Goal: Find contact information: Find contact information

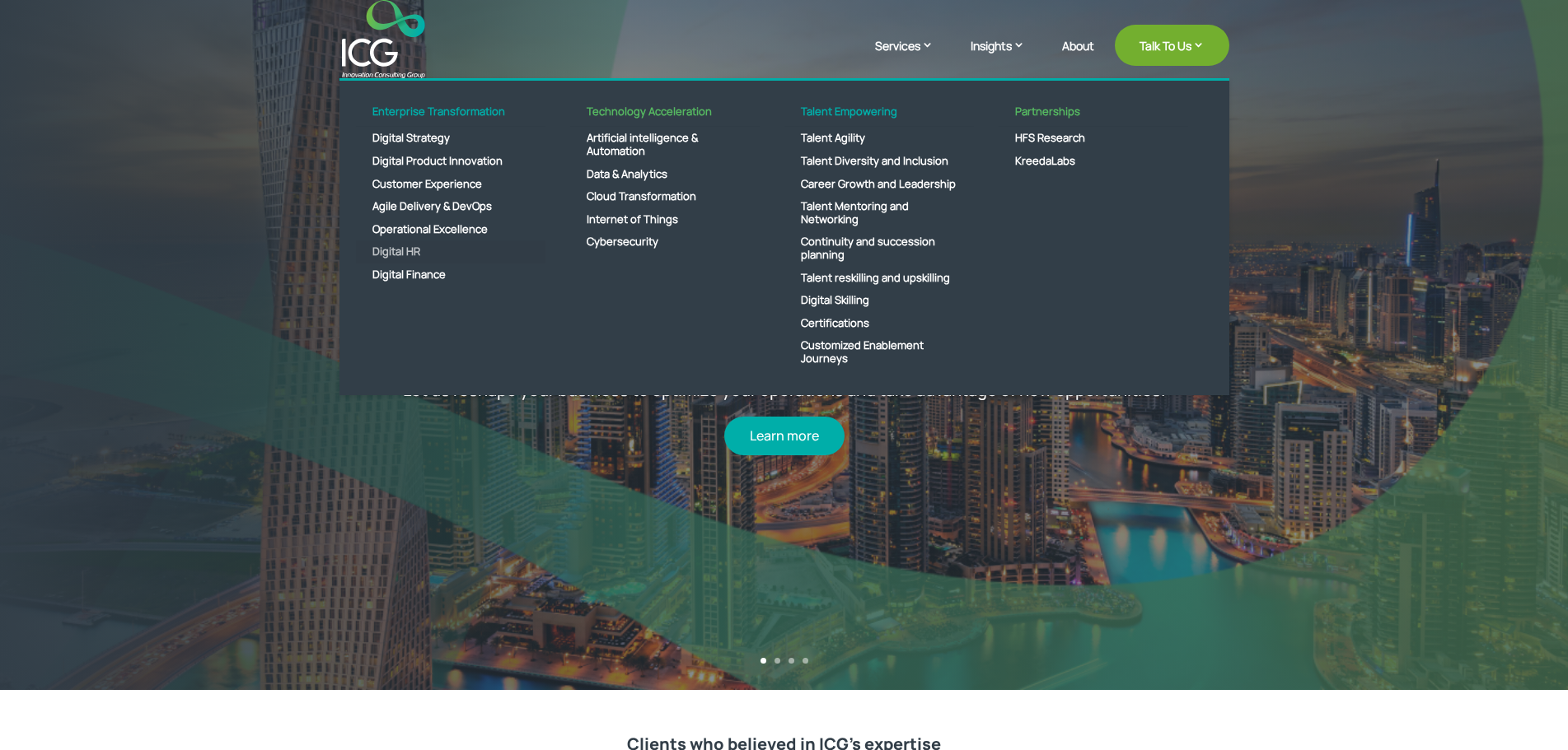
click at [386, 260] on link "Digital HR" at bounding box center [450, 252] width 190 height 23
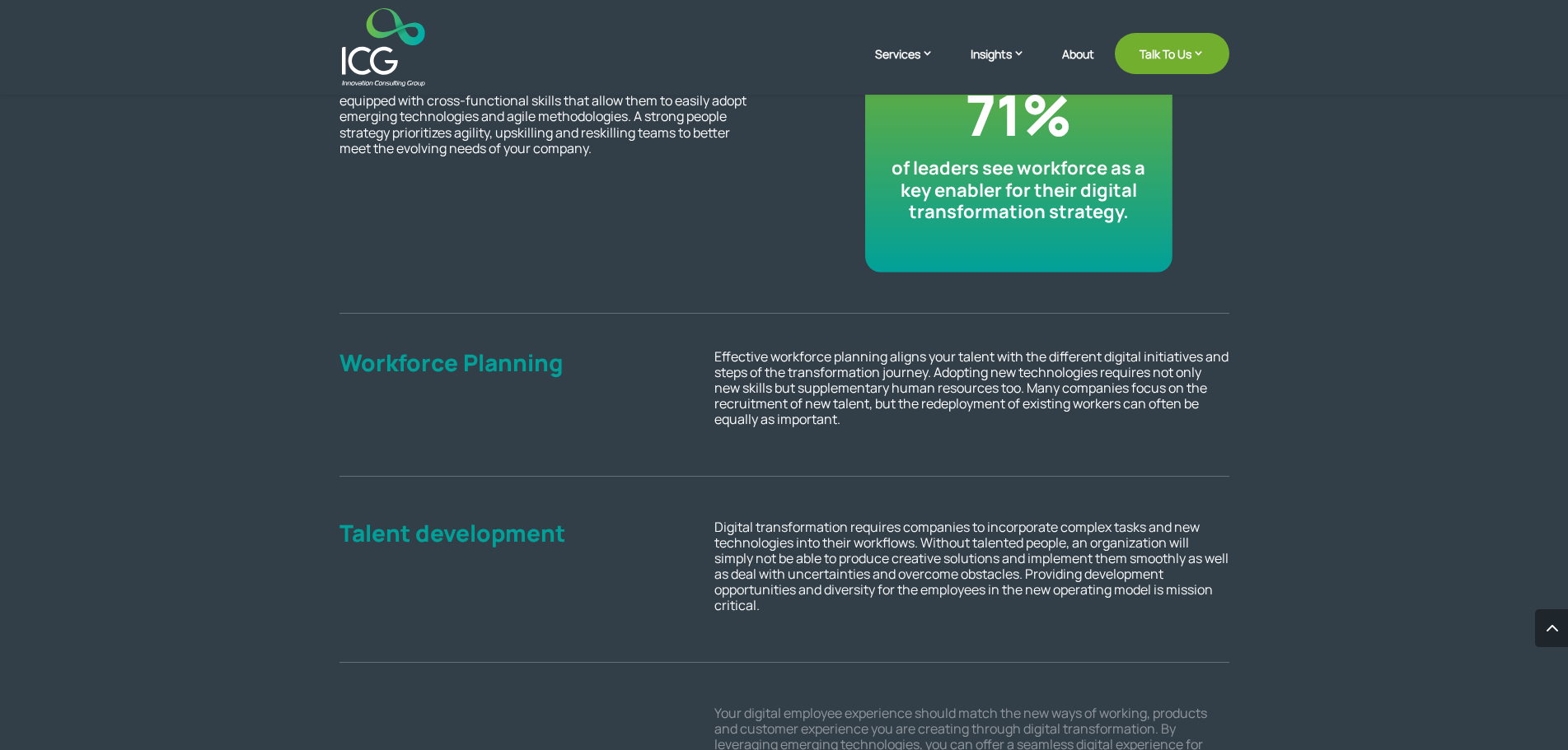
scroll to position [1400, 0]
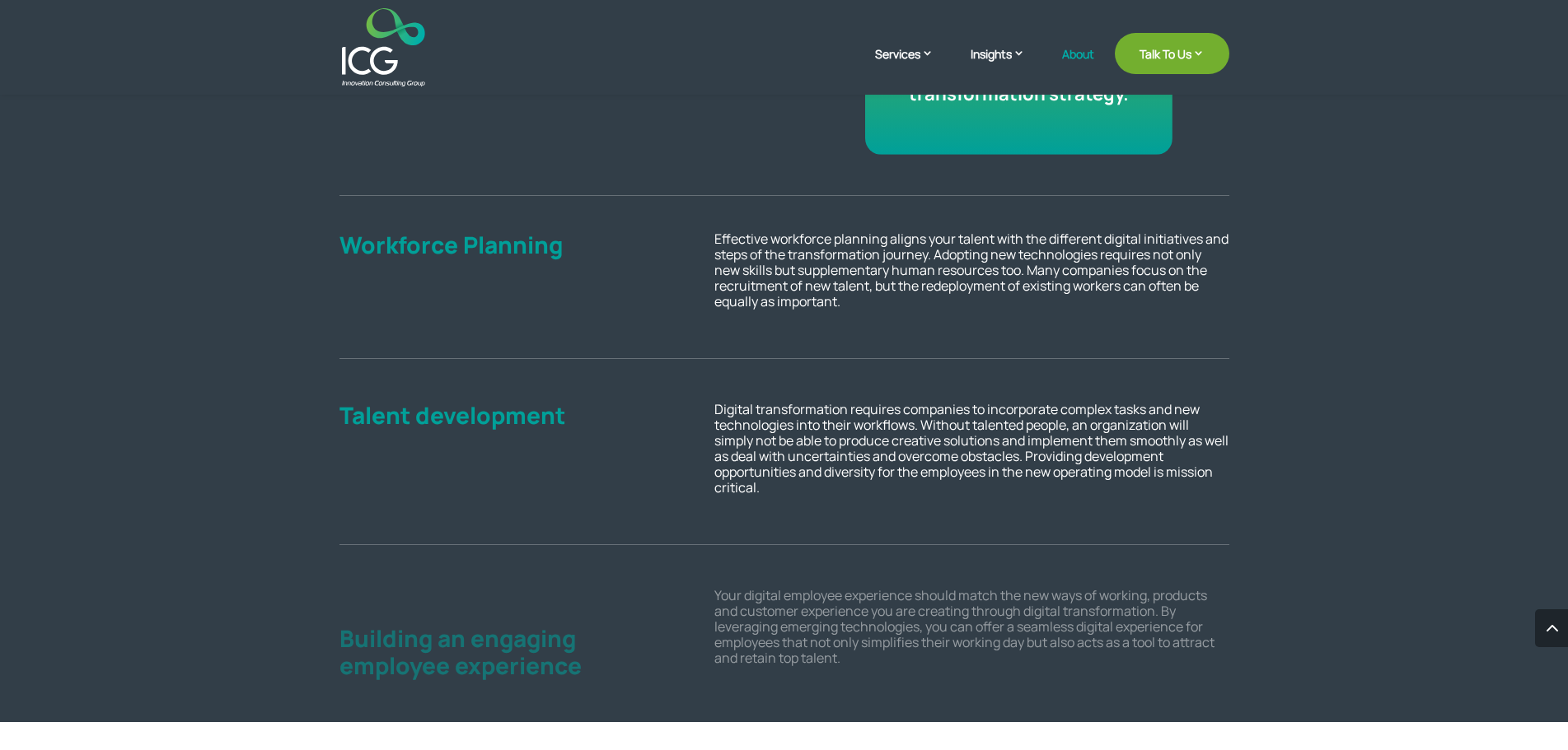
click at [1064, 52] on link "About" at bounding box center [1078, 67] width 32 height 39
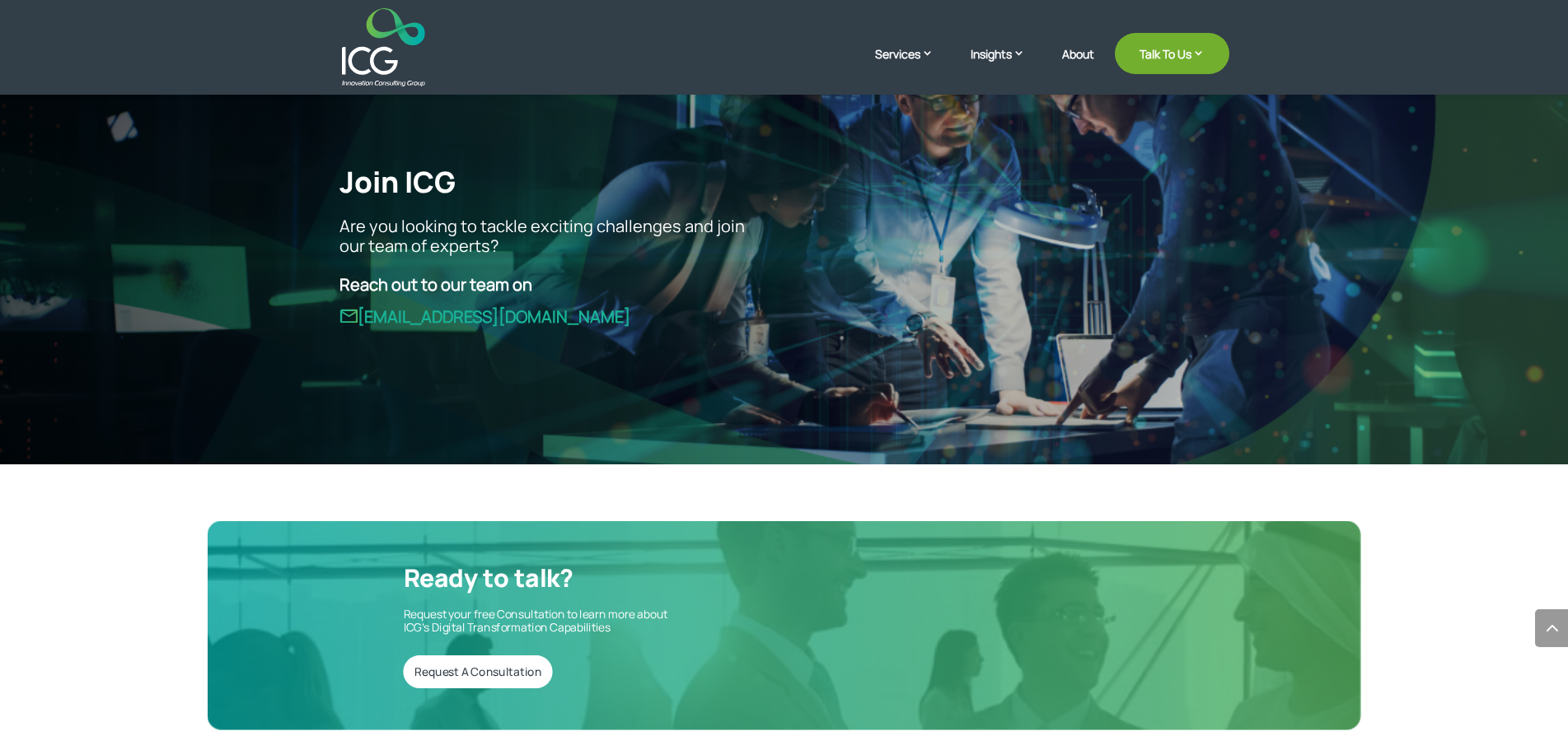
scroll to position [4118, 0]
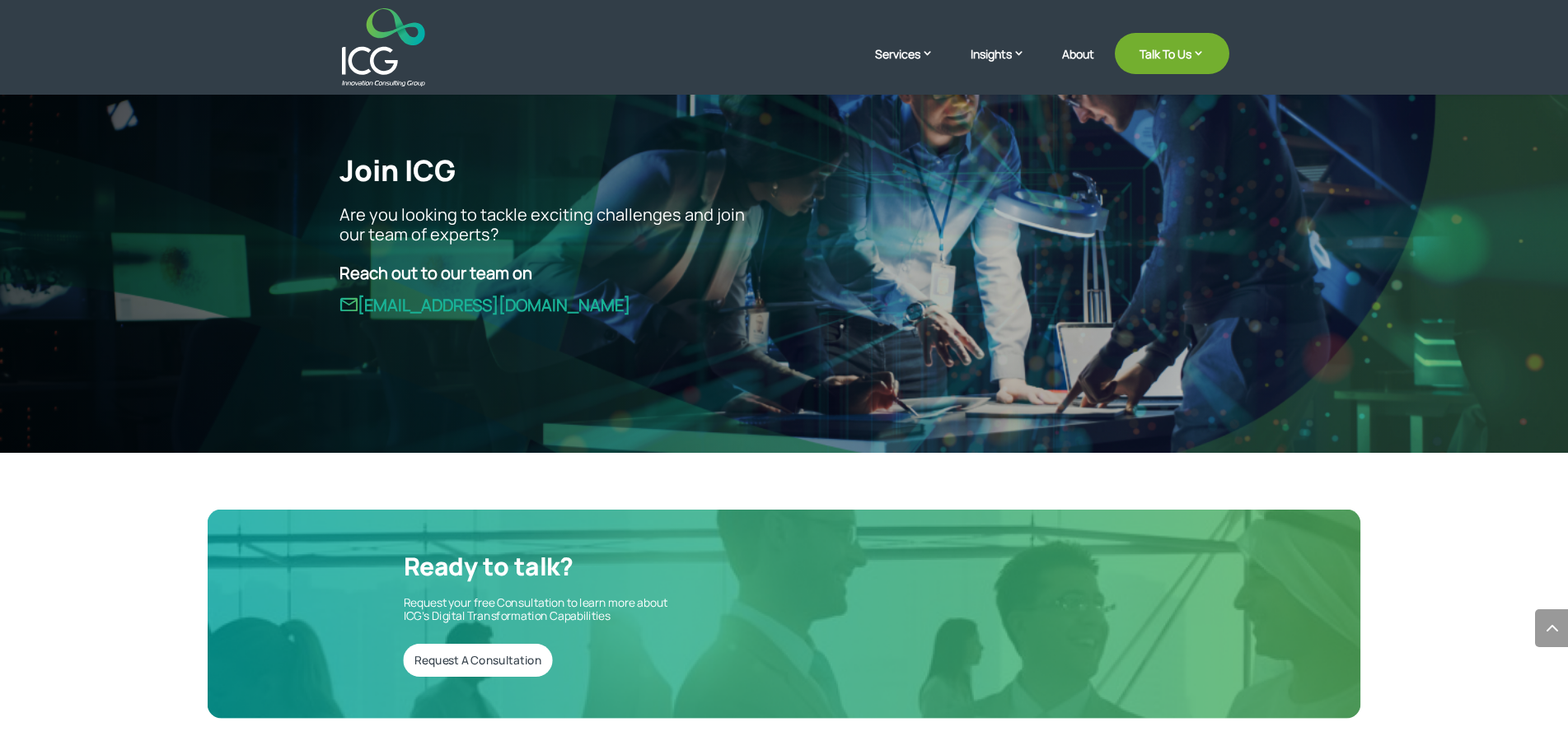
click at [693, 334] on div "Join ICG Are you looking to tackle exciting challenges and join our team of exp…" at bounding box center [784, 234] width 890 height 207
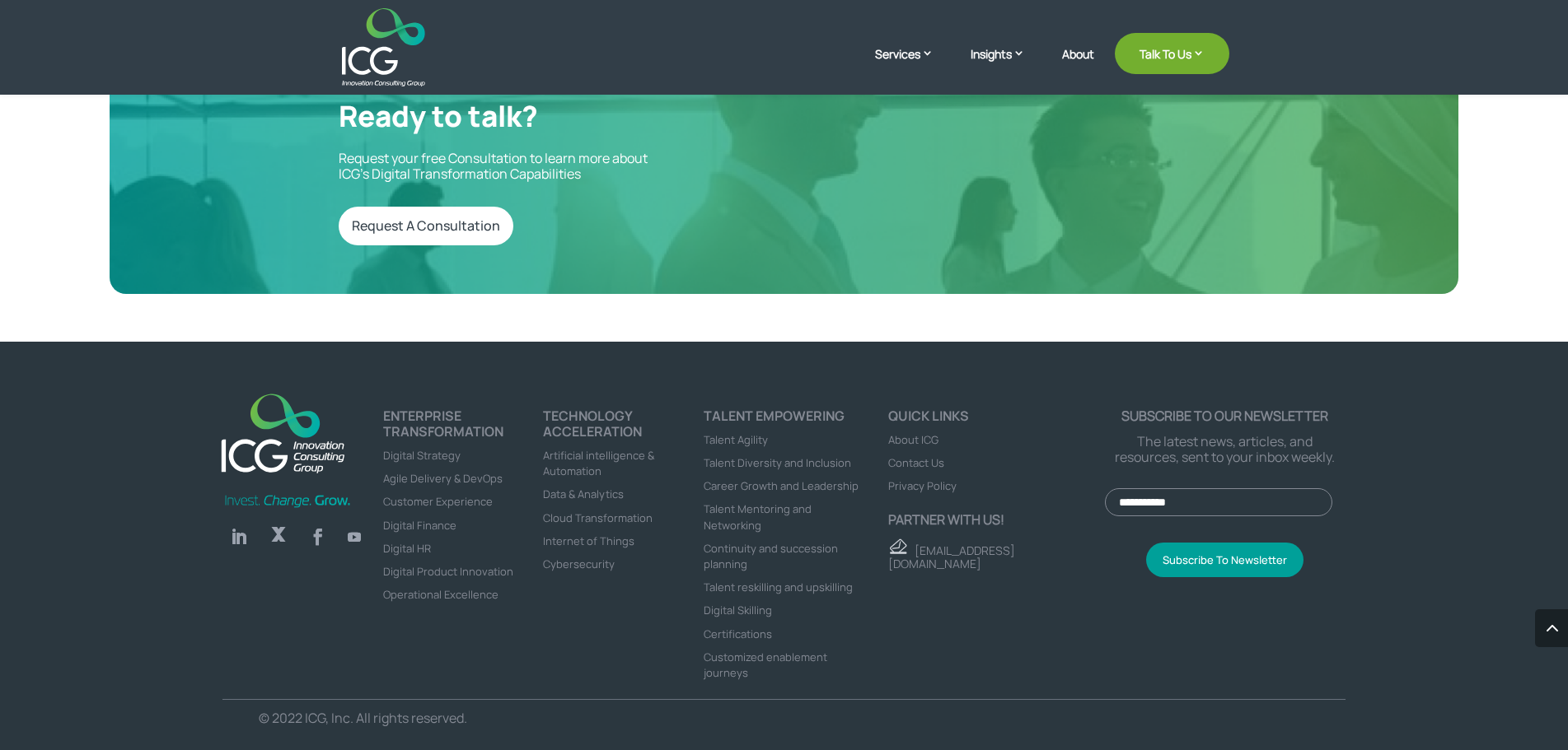
scroll to position [4591, 0]
click at [911, 455] on span "Contact Us" at bounding box center [915, 462] width 56 height 15
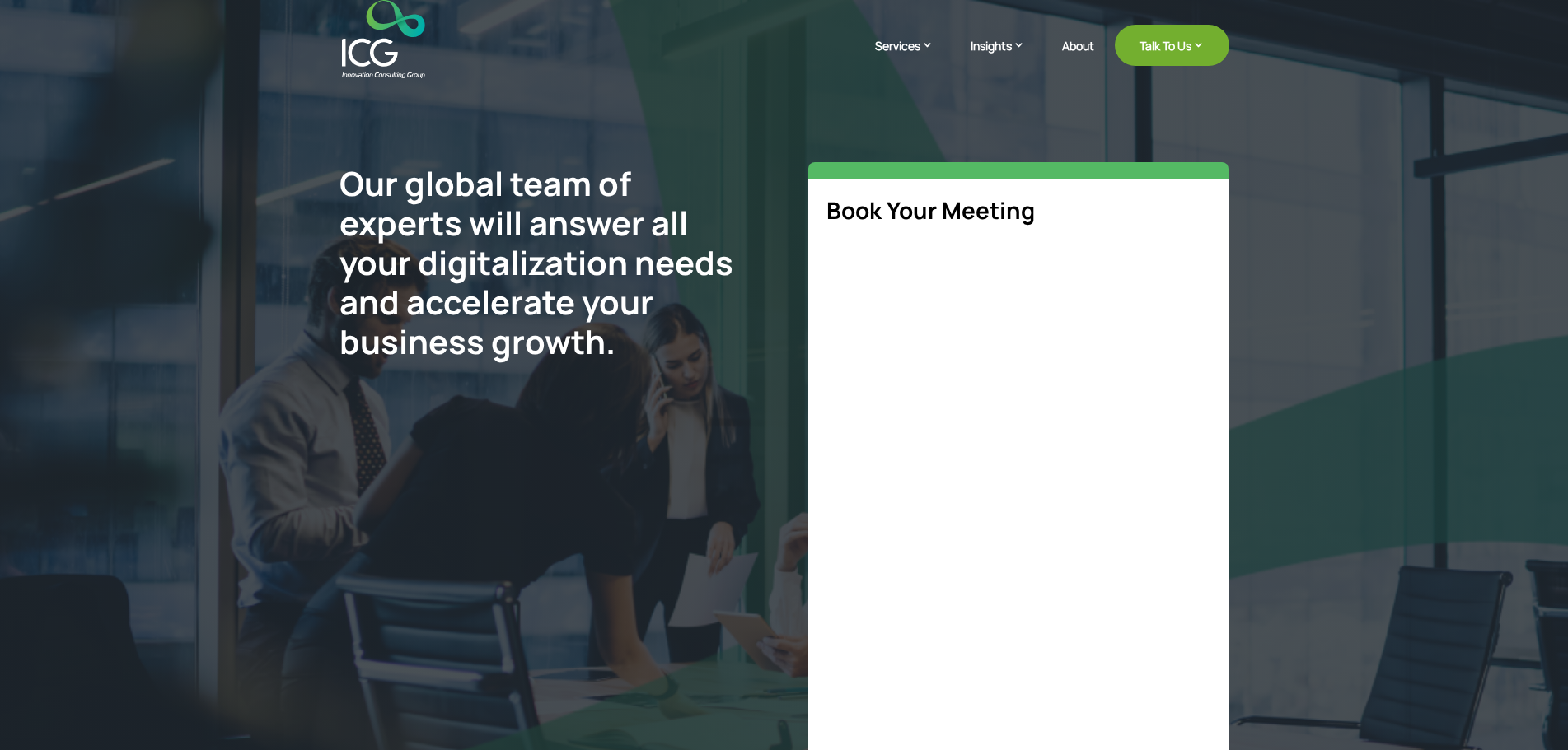
select select "**"
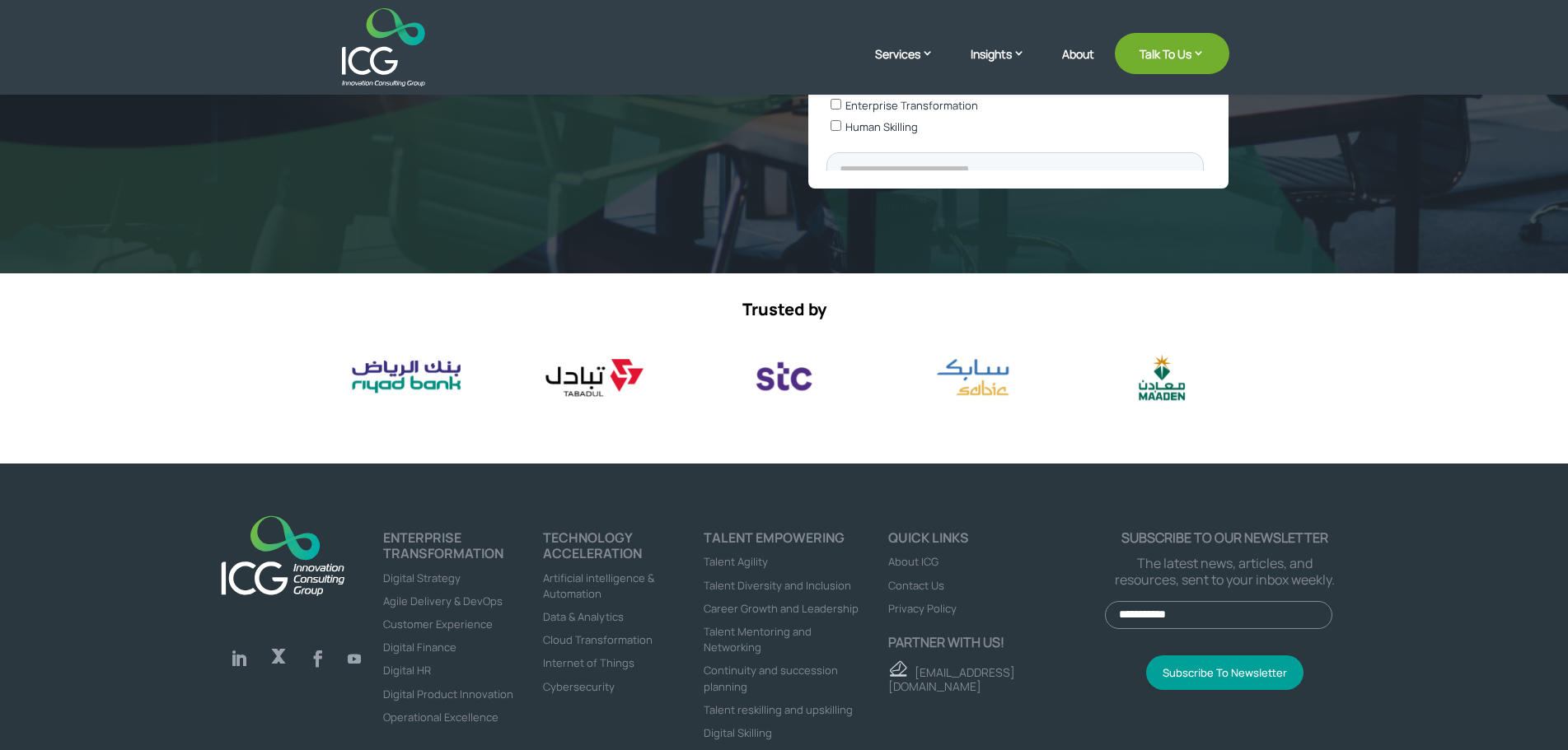
scroll to position [659, 0]
